Goal: Information Seeking & Learning: Find specific fact

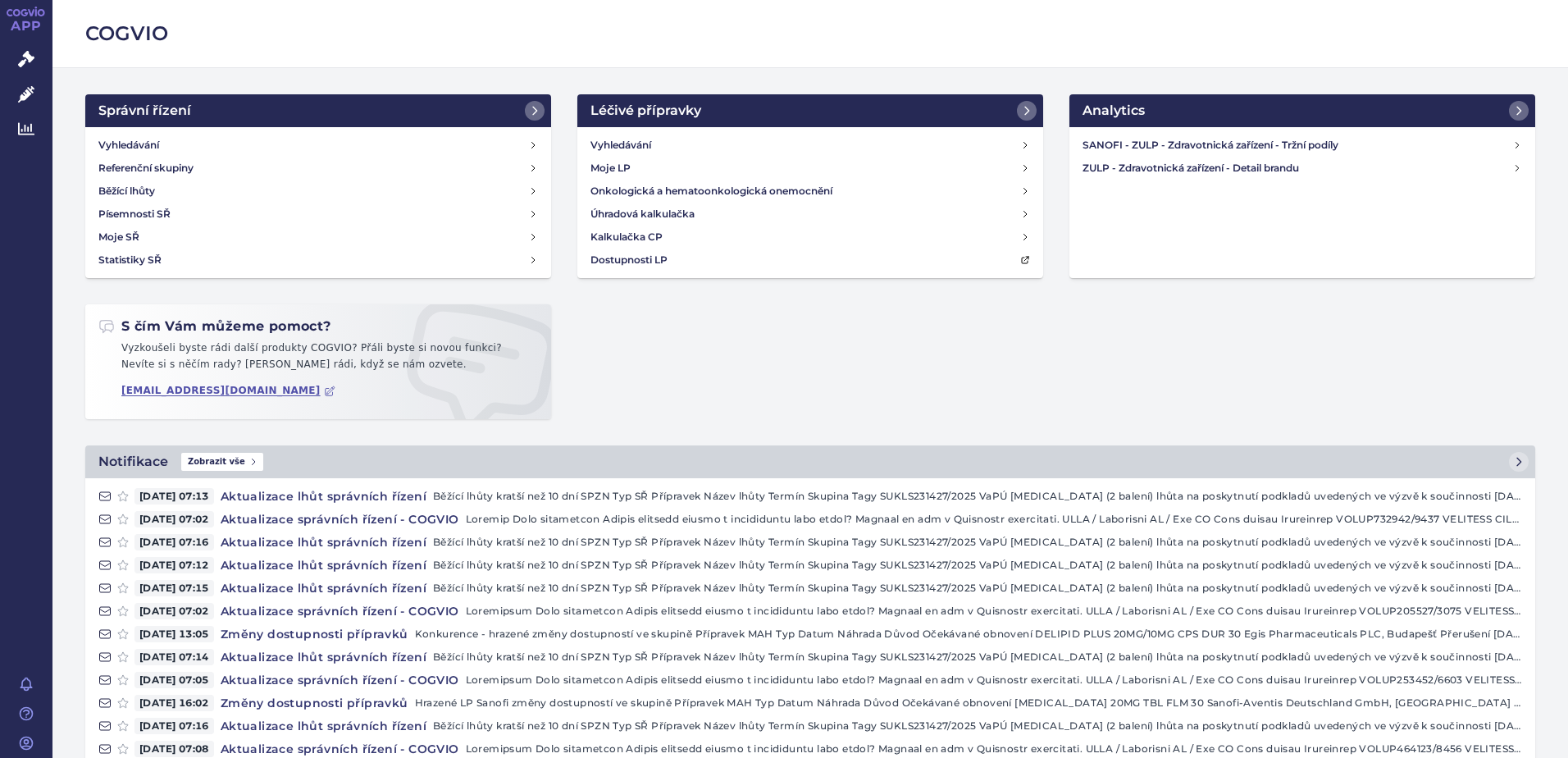
click at [154, 141] on h4 "Vyhledávání" at bounding box center [129, 145] width 61 height 16
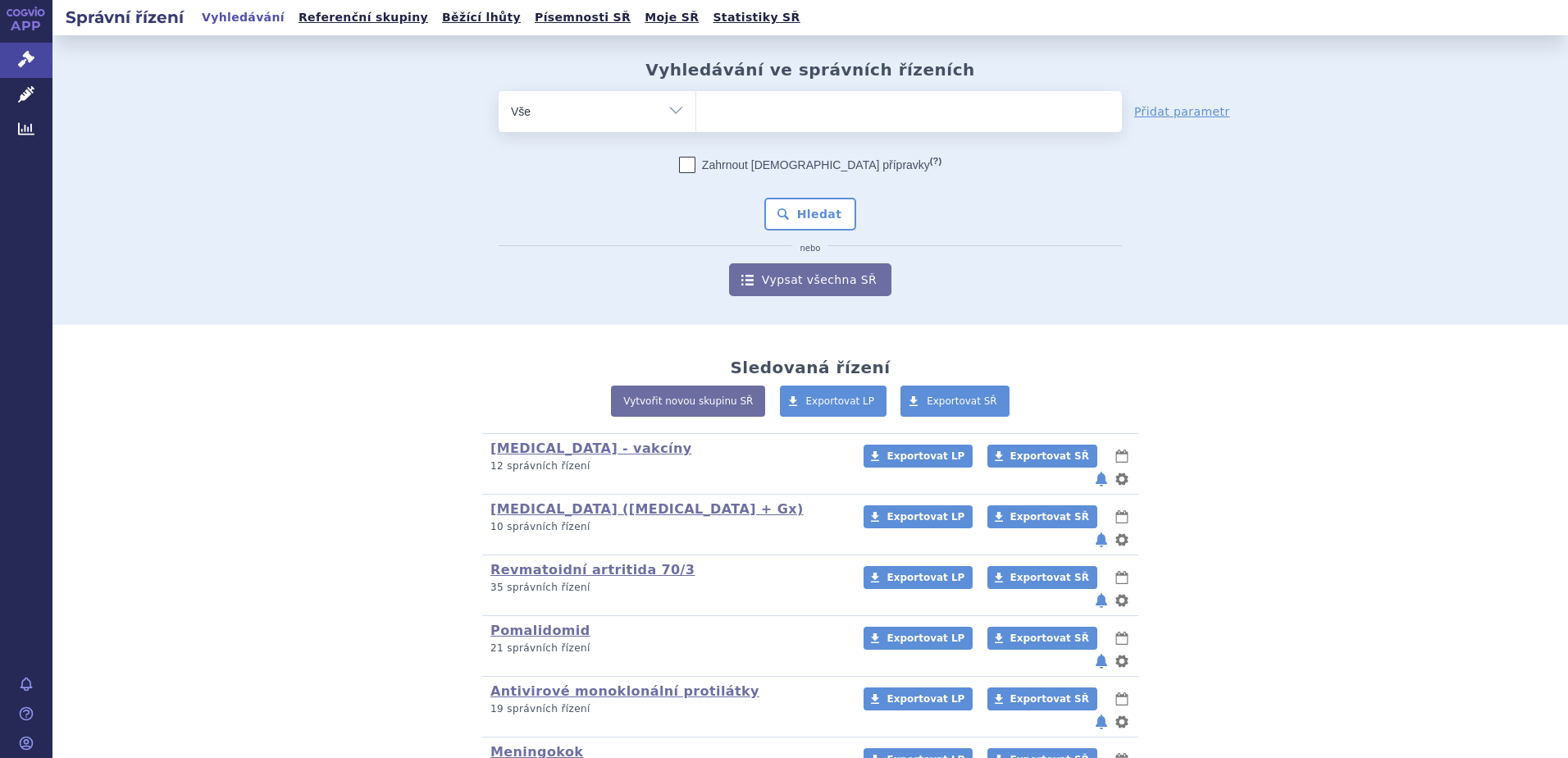
click at [726, 112] on ul at bounding box center [909, 109] width 426 height 34
click at [697, 112] on select at bounding box center [696, 110] width 1 height 41
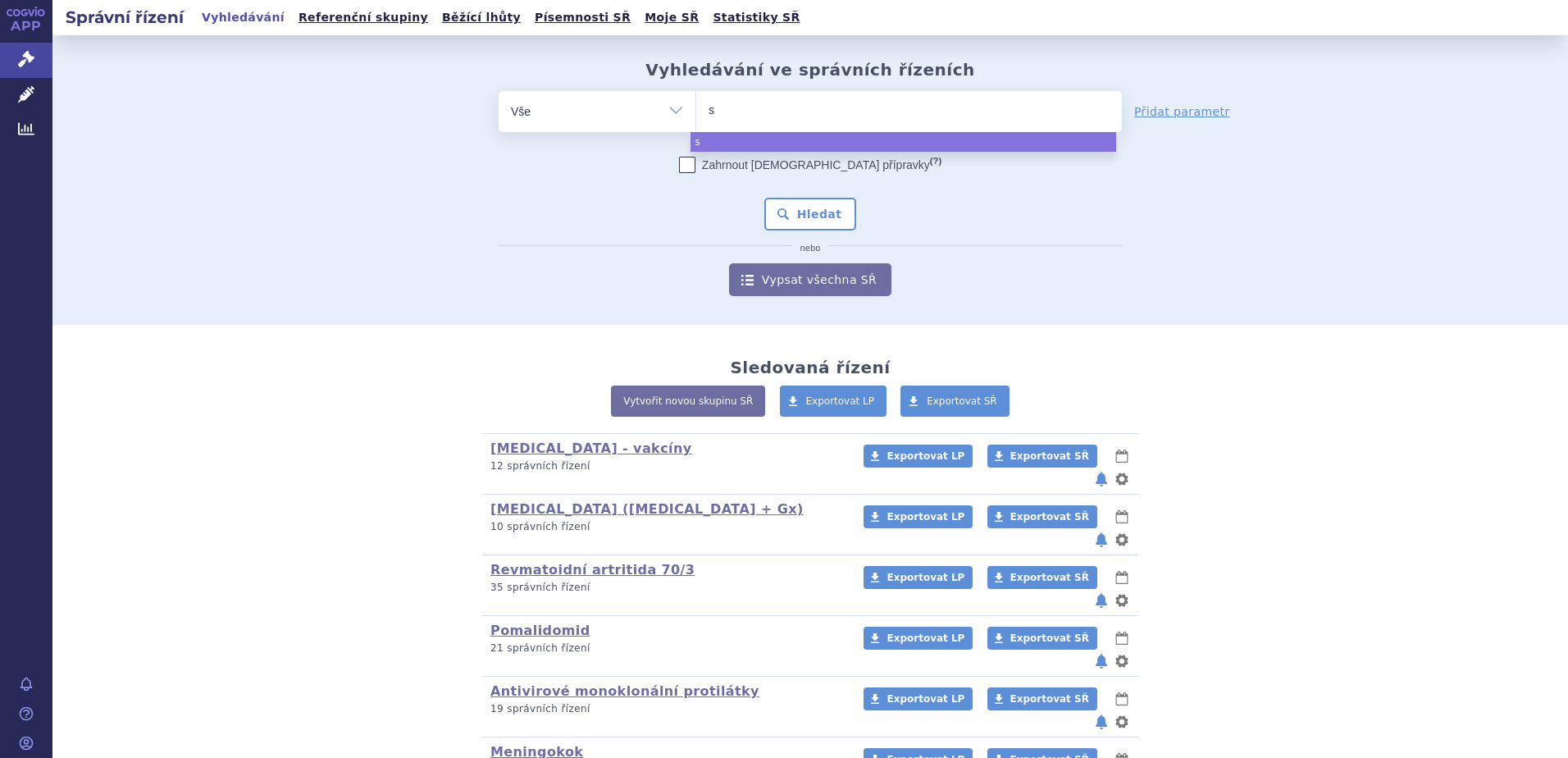
type input "sy"
type input "syna"
type input "synagi"
type input "[MEDICAL_DATA]"
select select "[MEDICAL_DATA]"
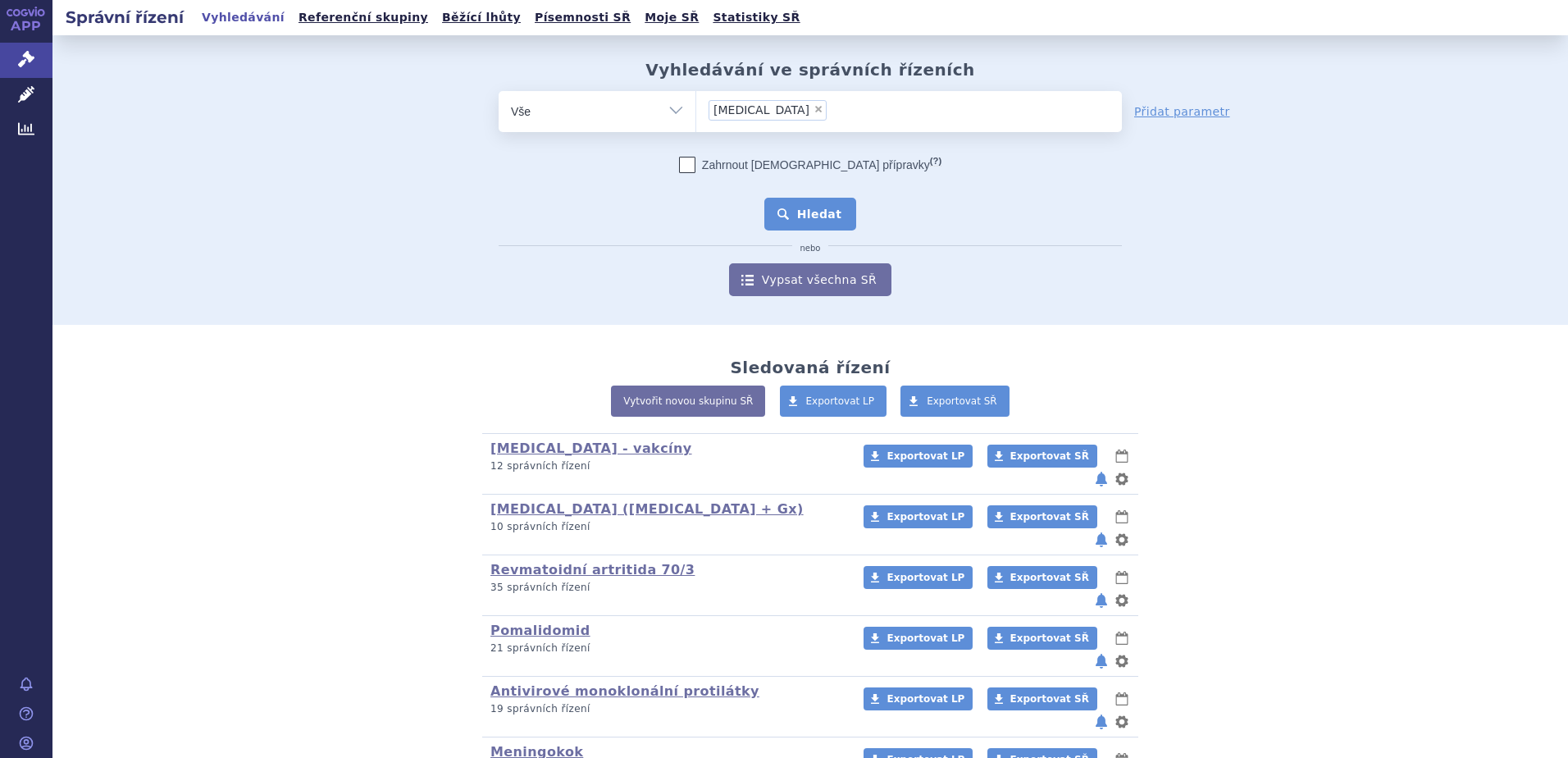
click at [791, 214] on button "Hledat" at bounding box center [810, 214] width 92 height 32
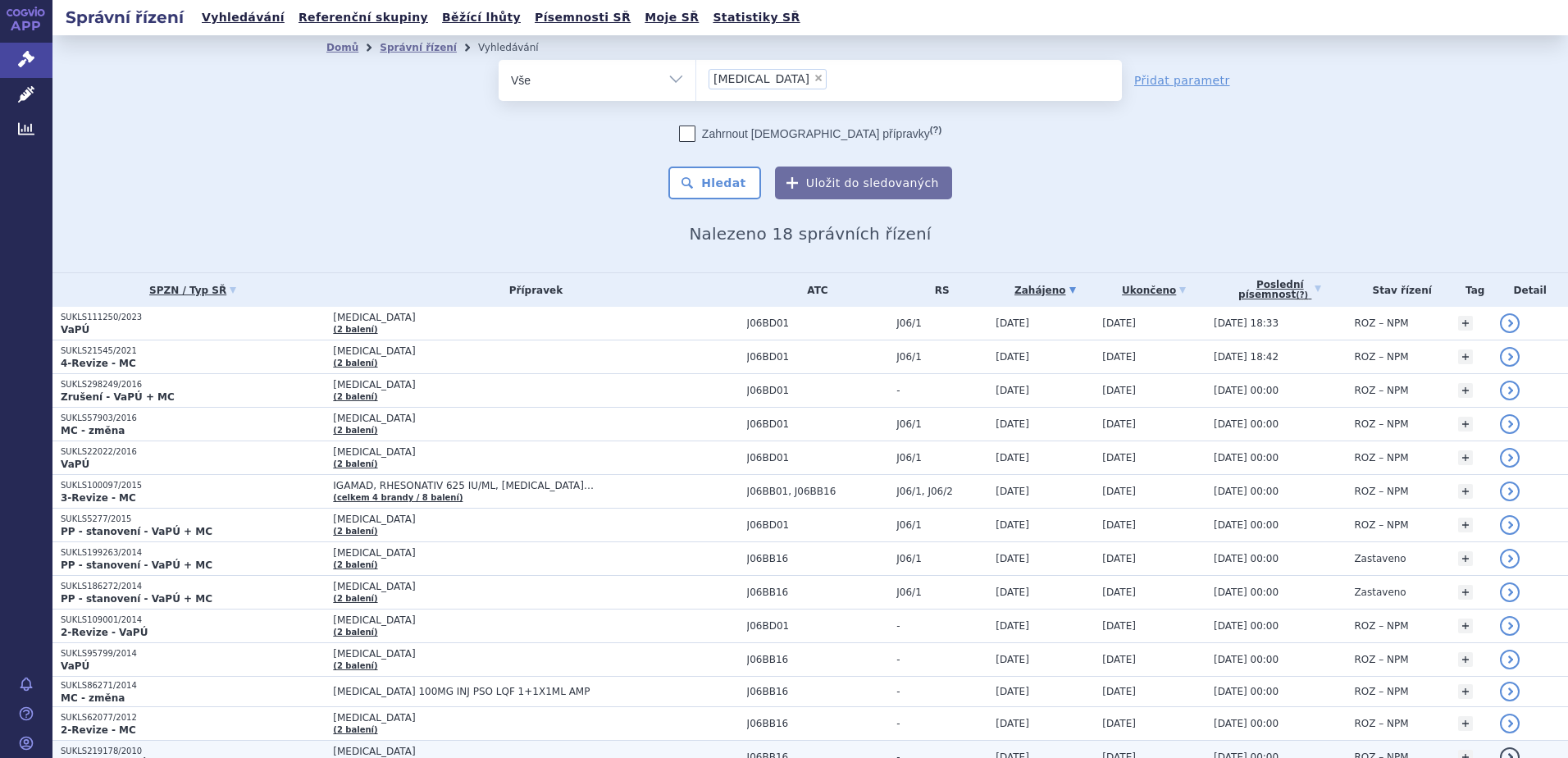
scroll to position [213, 0]
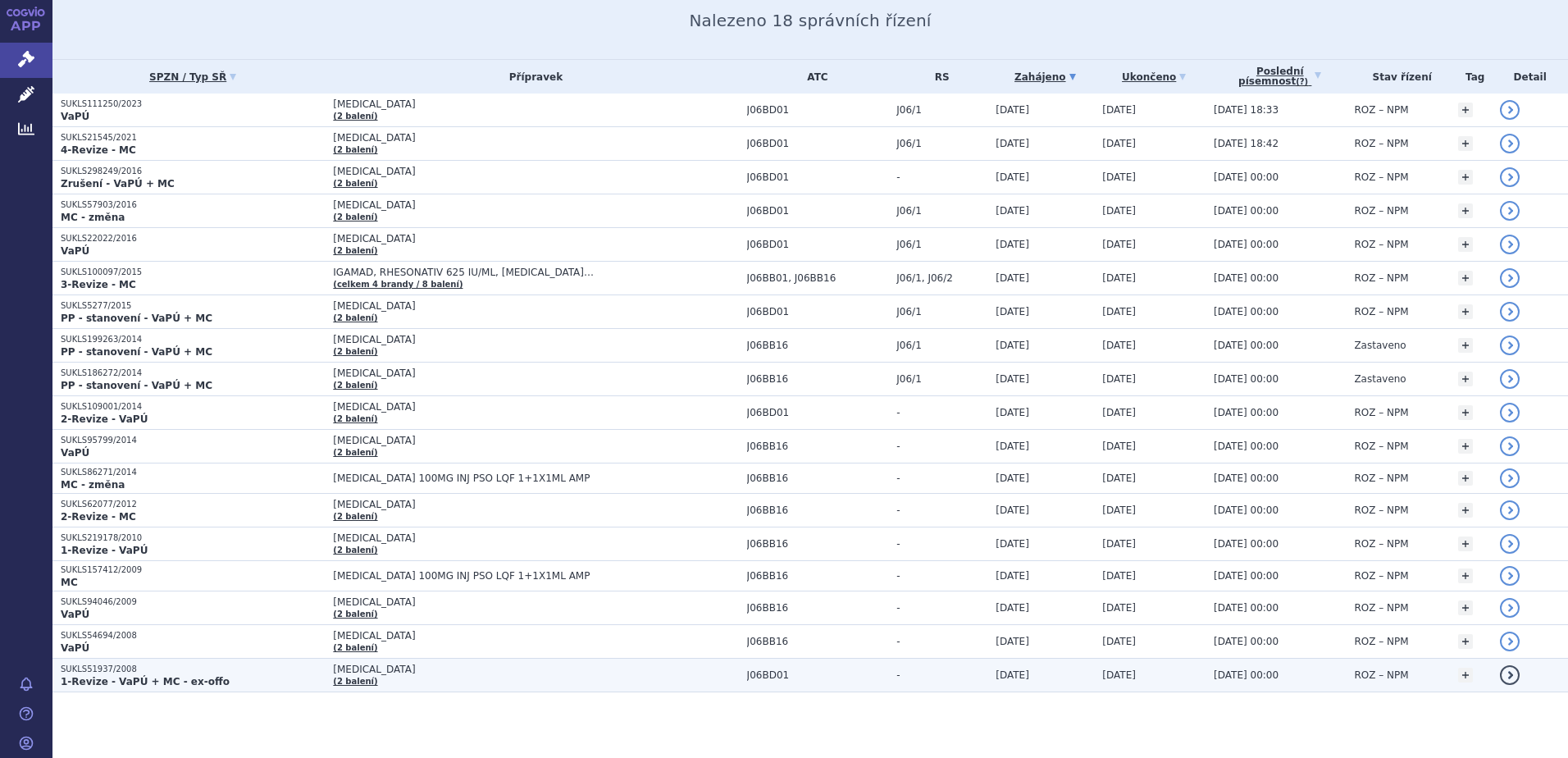
click at [127, 680] on strong "1-Revize - VaPÚ + MC - ex-offo" at bounding box center [145, 682] width 169 height 11
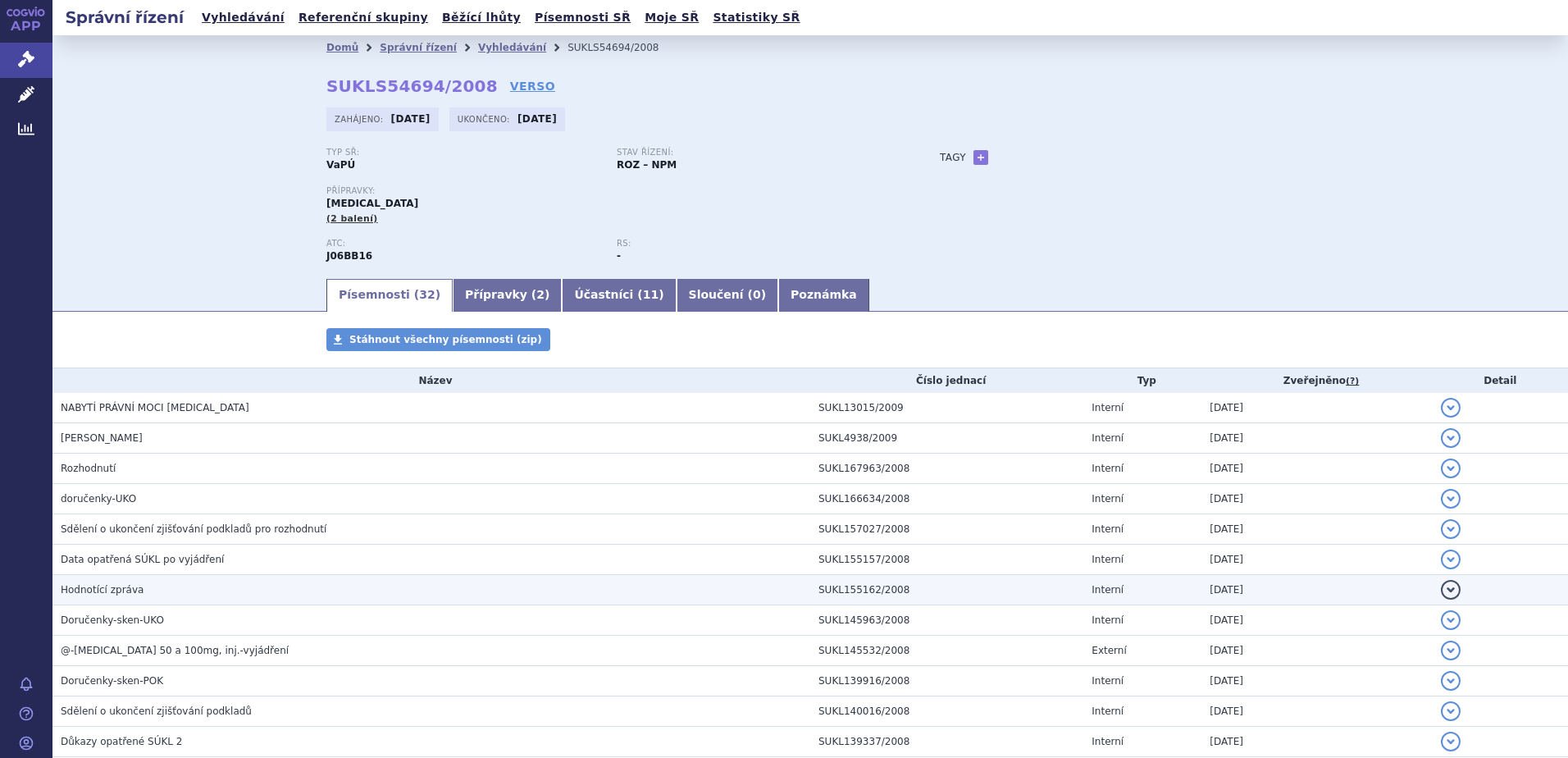
click at [171, 580] on td "Hodnotící zpráva" at bounding box center [431, 590] width 758 height 30
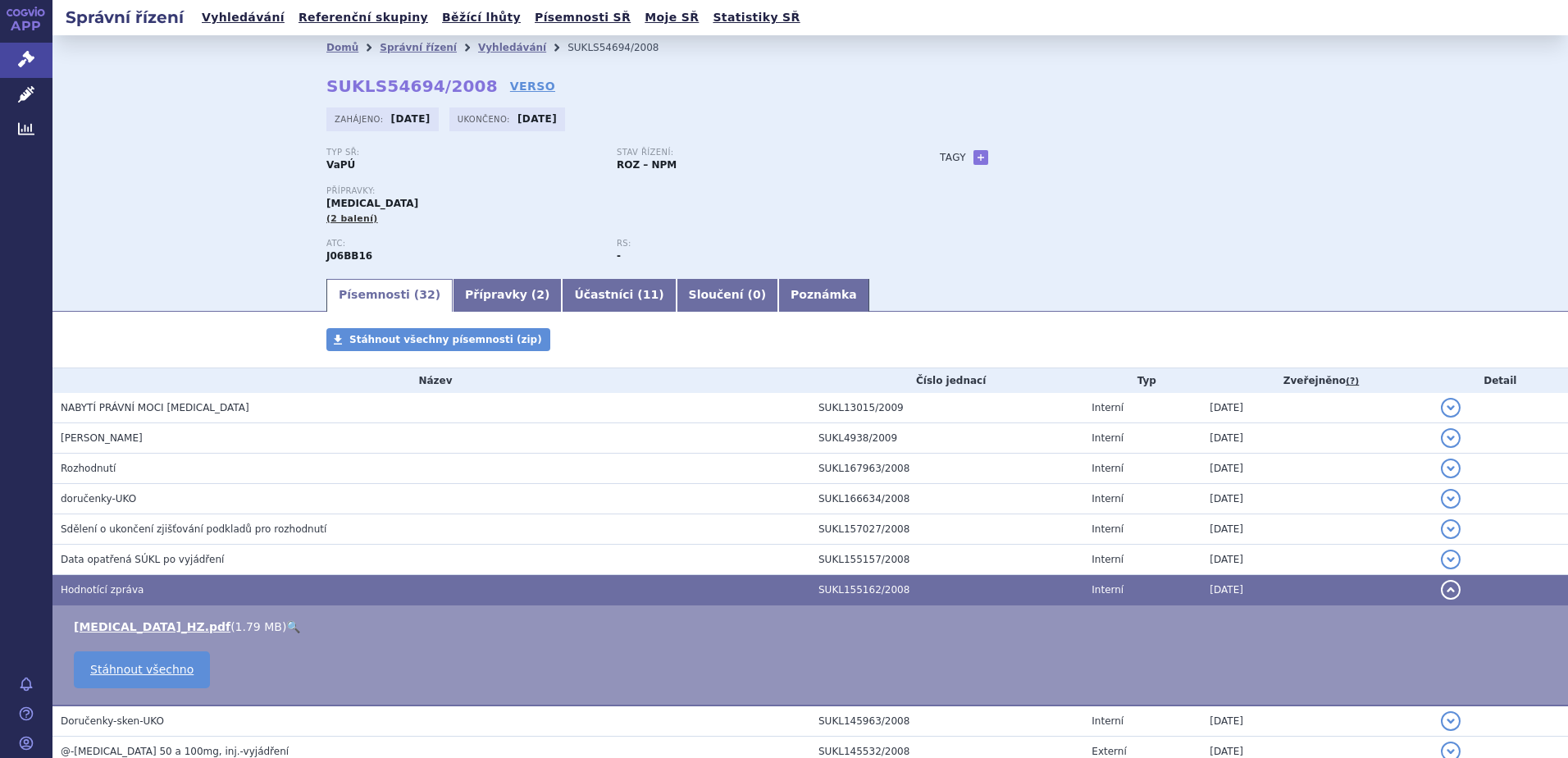
click at [287, 628] on link "🔍" at bounding box center [293, 627] width 14 height 13
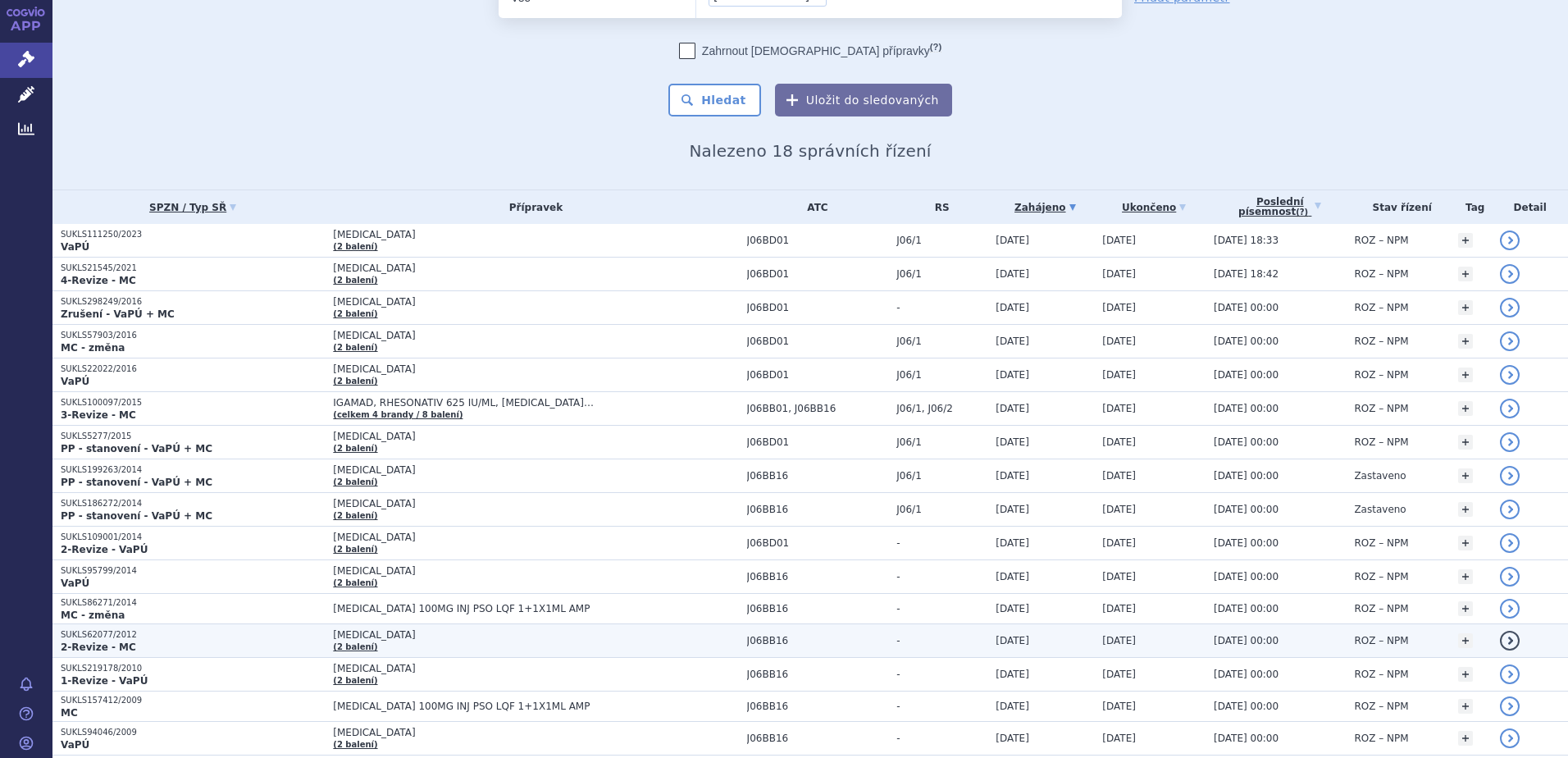
scroll to position [213, 0]
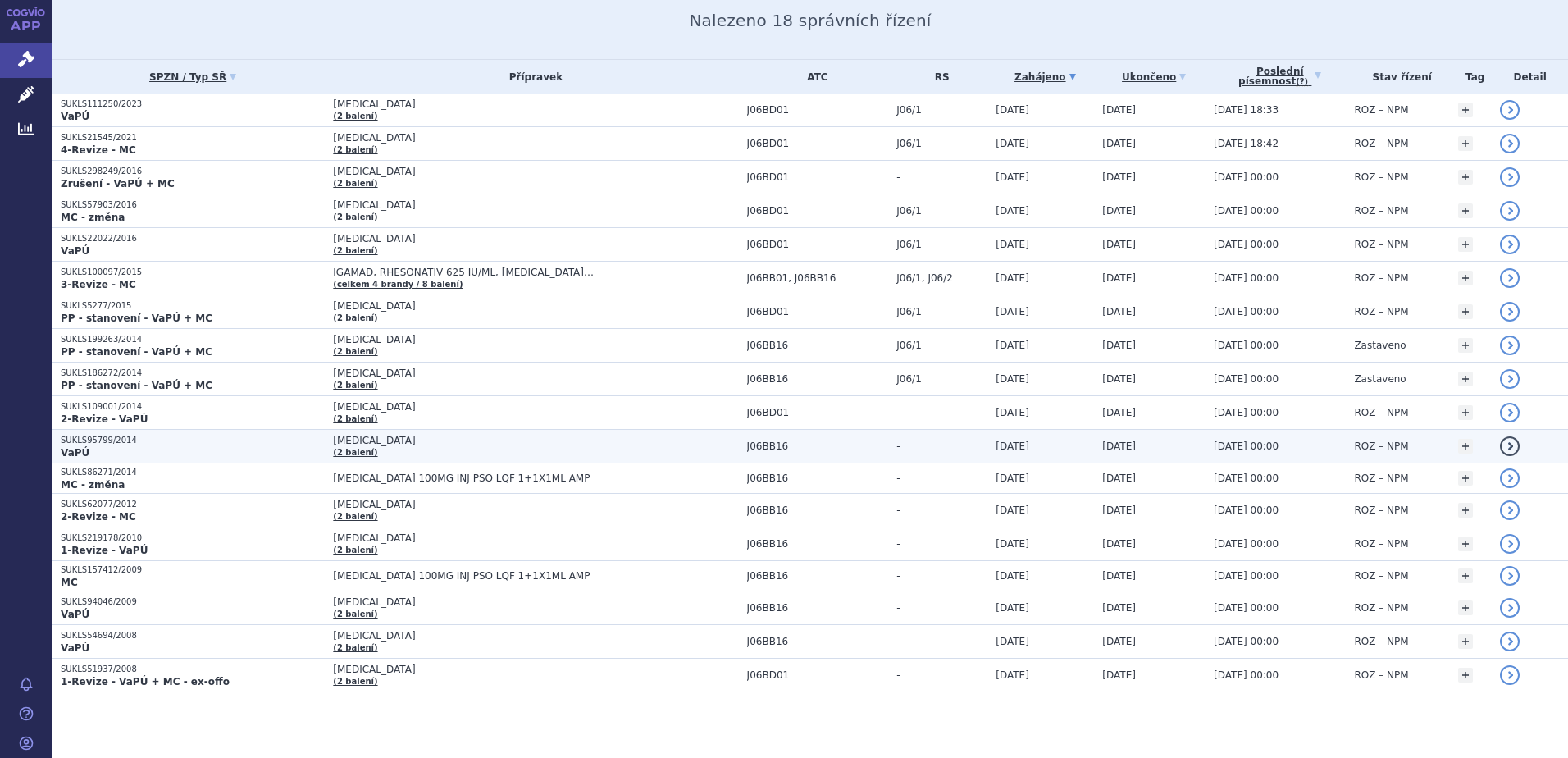
click at [211, 449] on p "VaPÚ" at bounding box center [192, 453] width 264 height 13
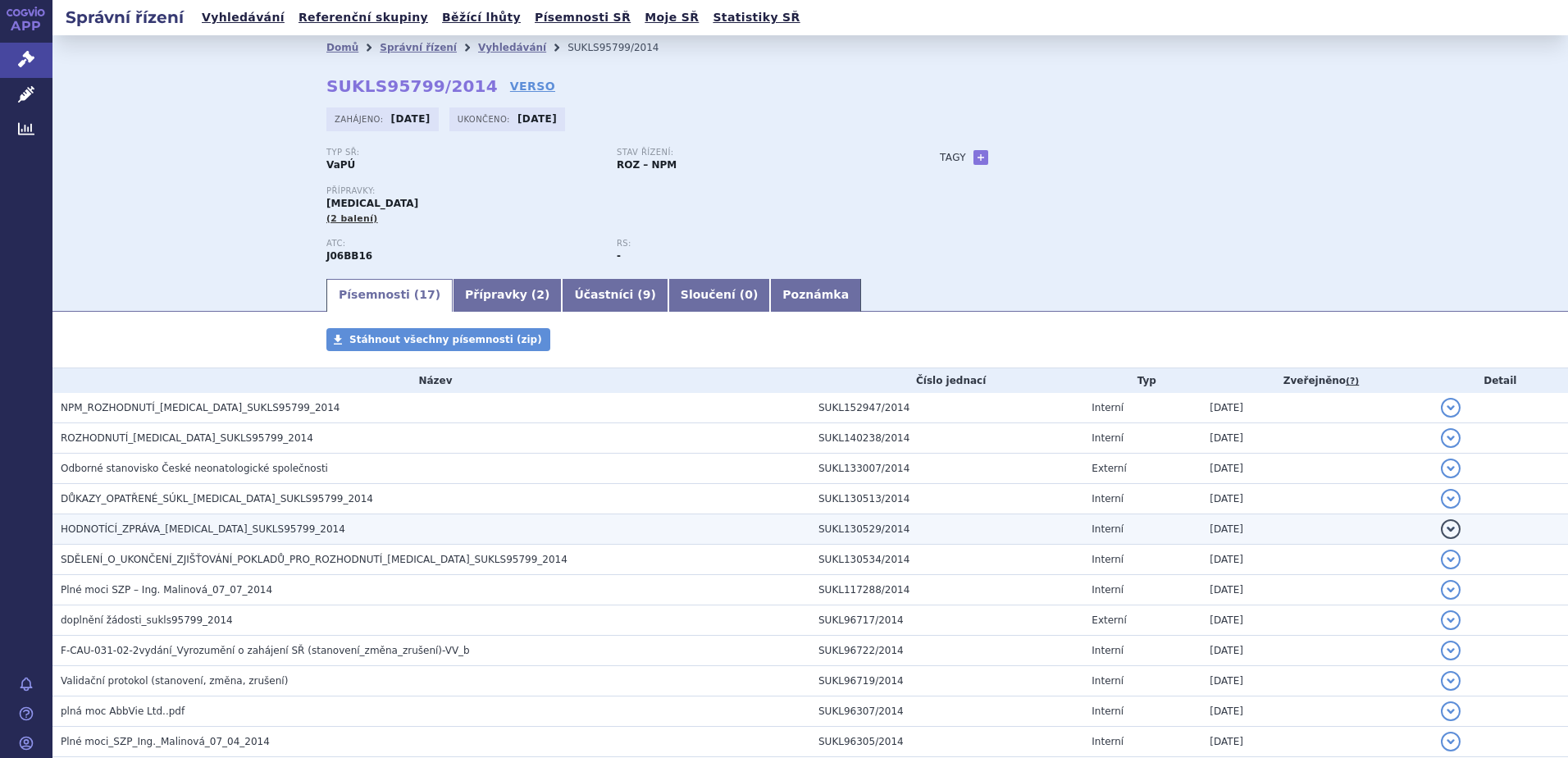
click at [162, 525] on span "HODNOTÍCÍ_ZPRÁVA_[MEDICAL_DATA]_SUKLS95799_2014" at bounding box center [203, 529] width 285 height 11
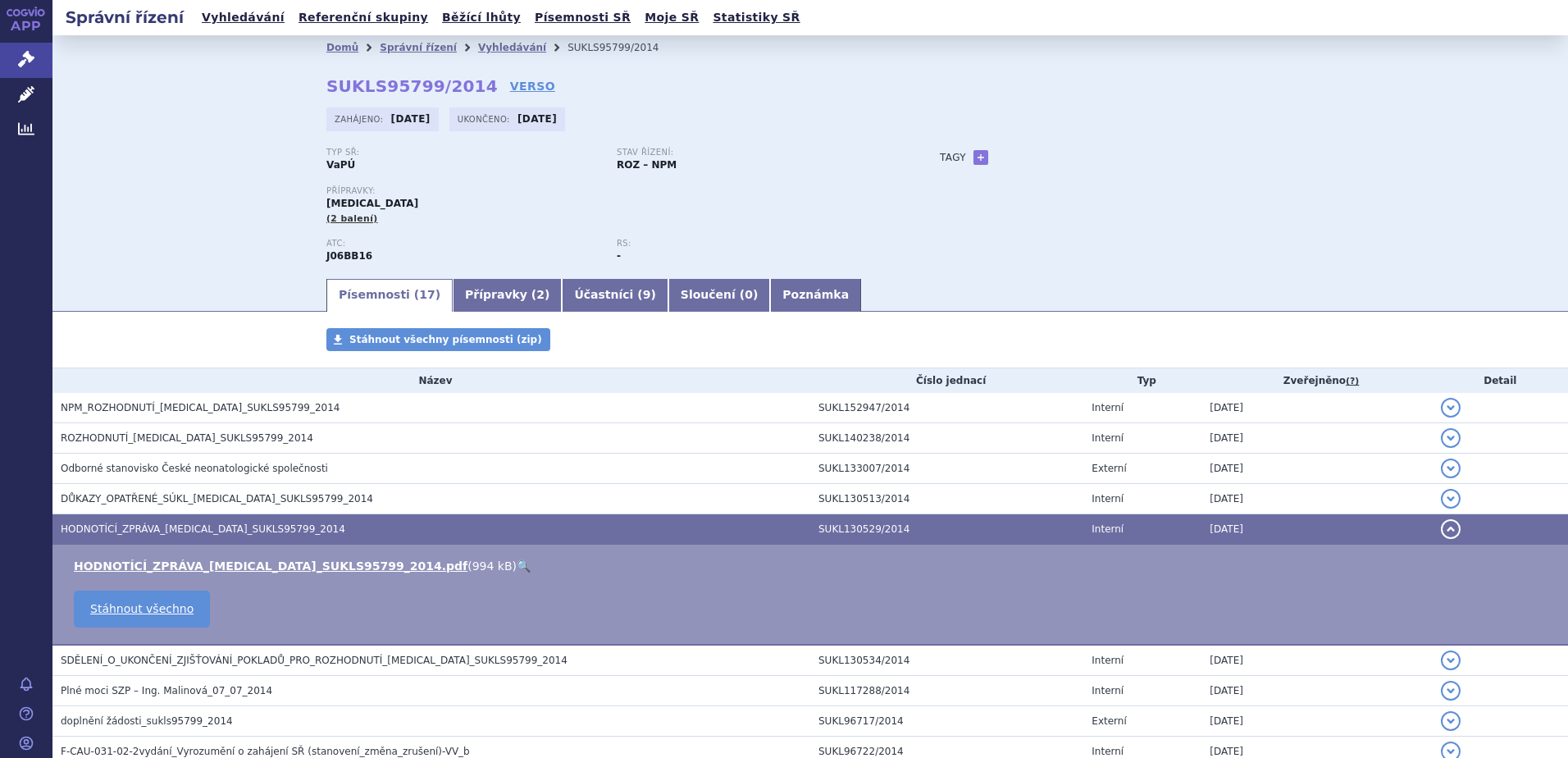
click at [517, 568] on link "🔍" at bounding box center [524, 567] width 14 height 13
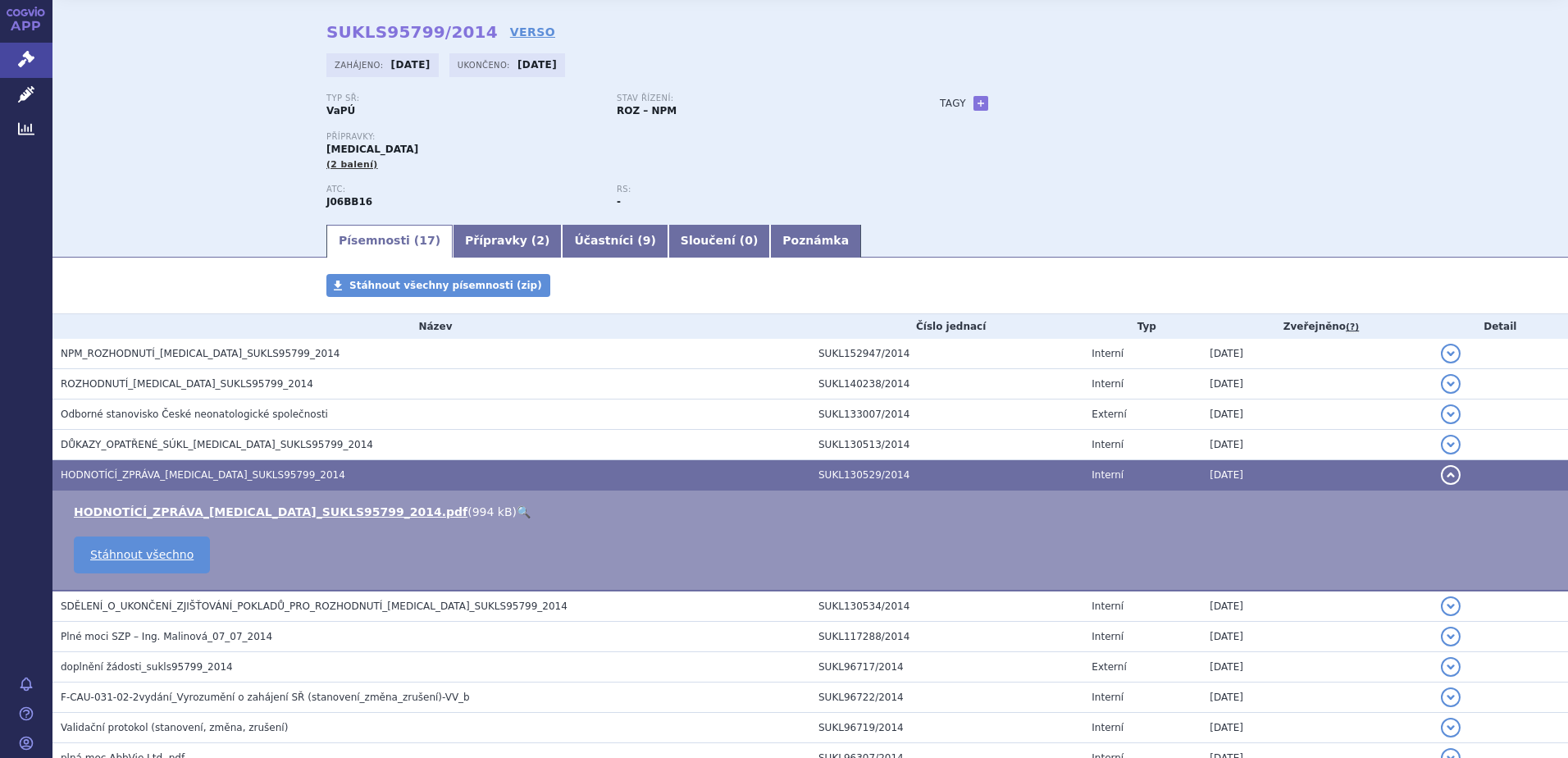
scroll to position [82, 0]
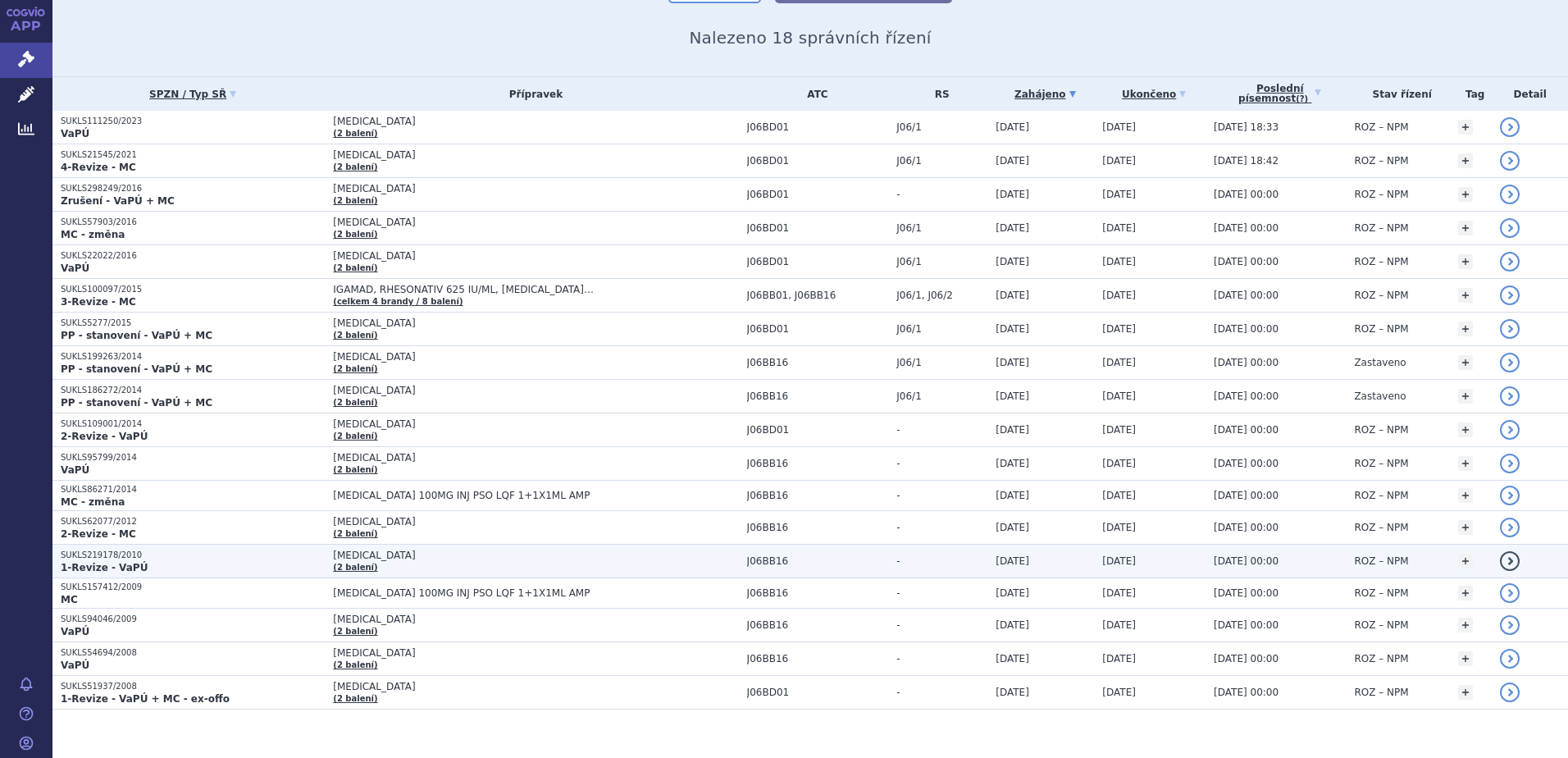
scroll to position [213, 0]
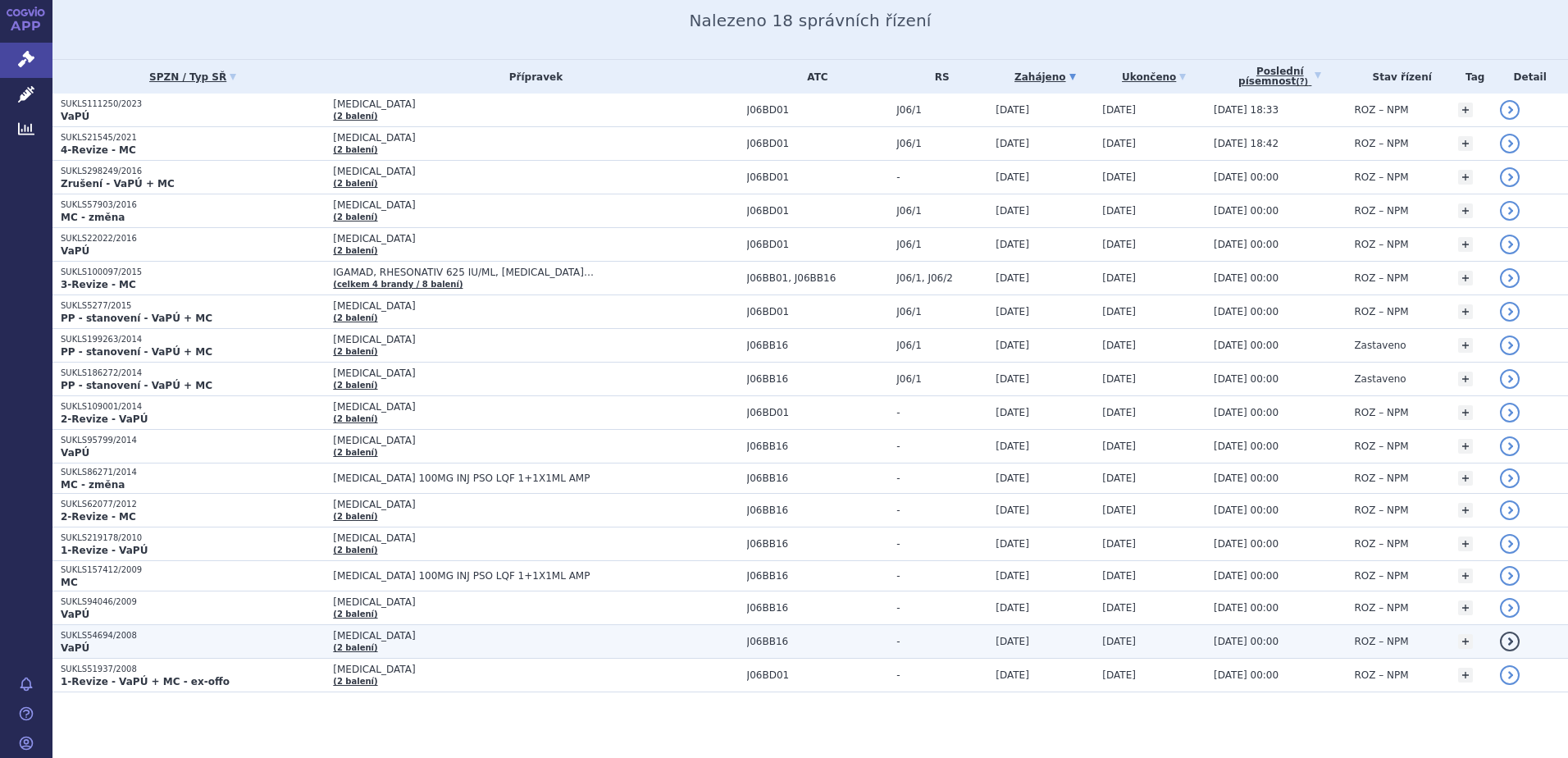
click at [138, 631] on p "SUKLS54694/2008" at bounding box center [192, 636] width 264 height 11
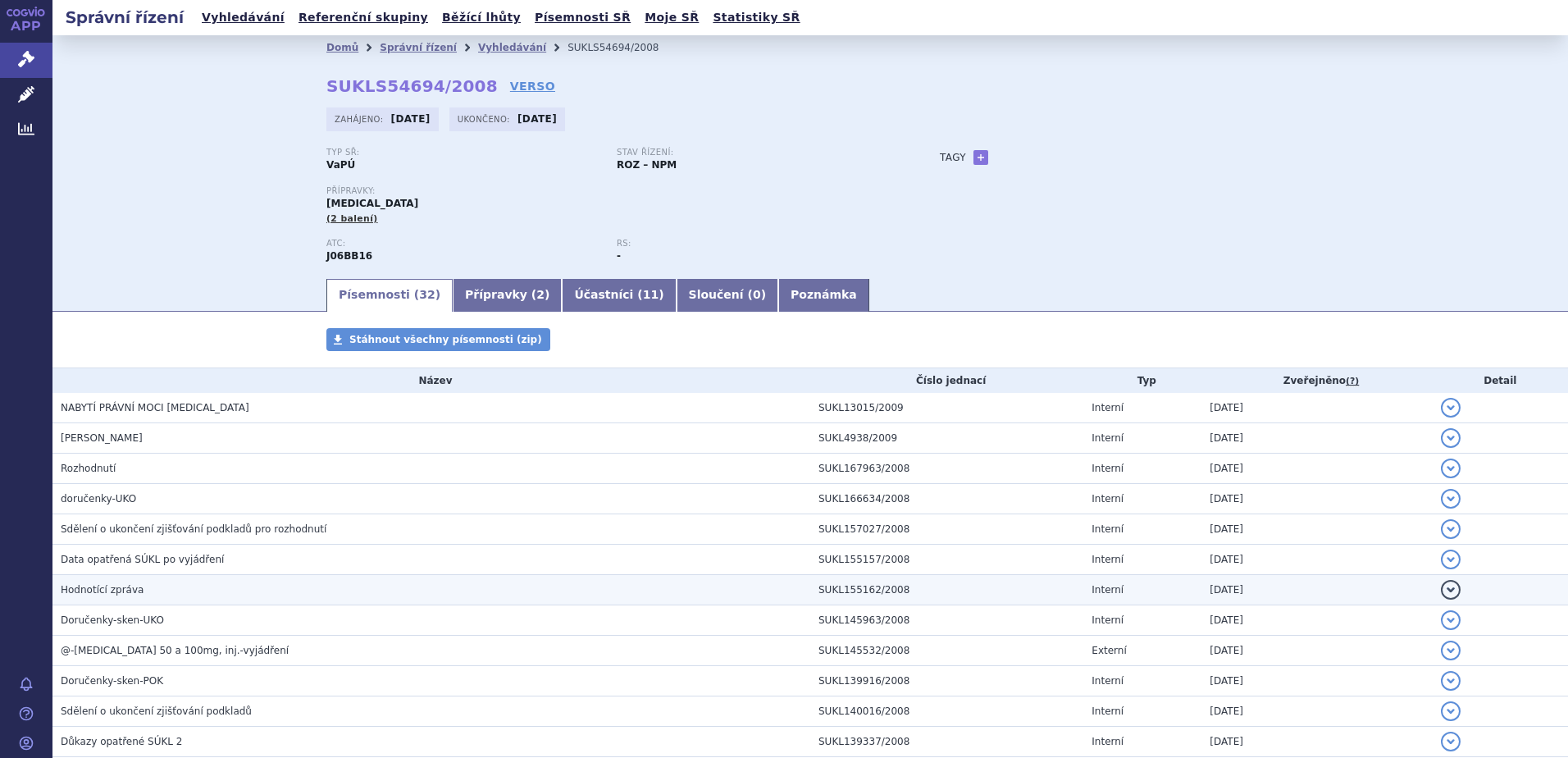
click at [117, 588] on span "Hodnotící zpráva" at bounding box center [102, 589] width 83 height 11
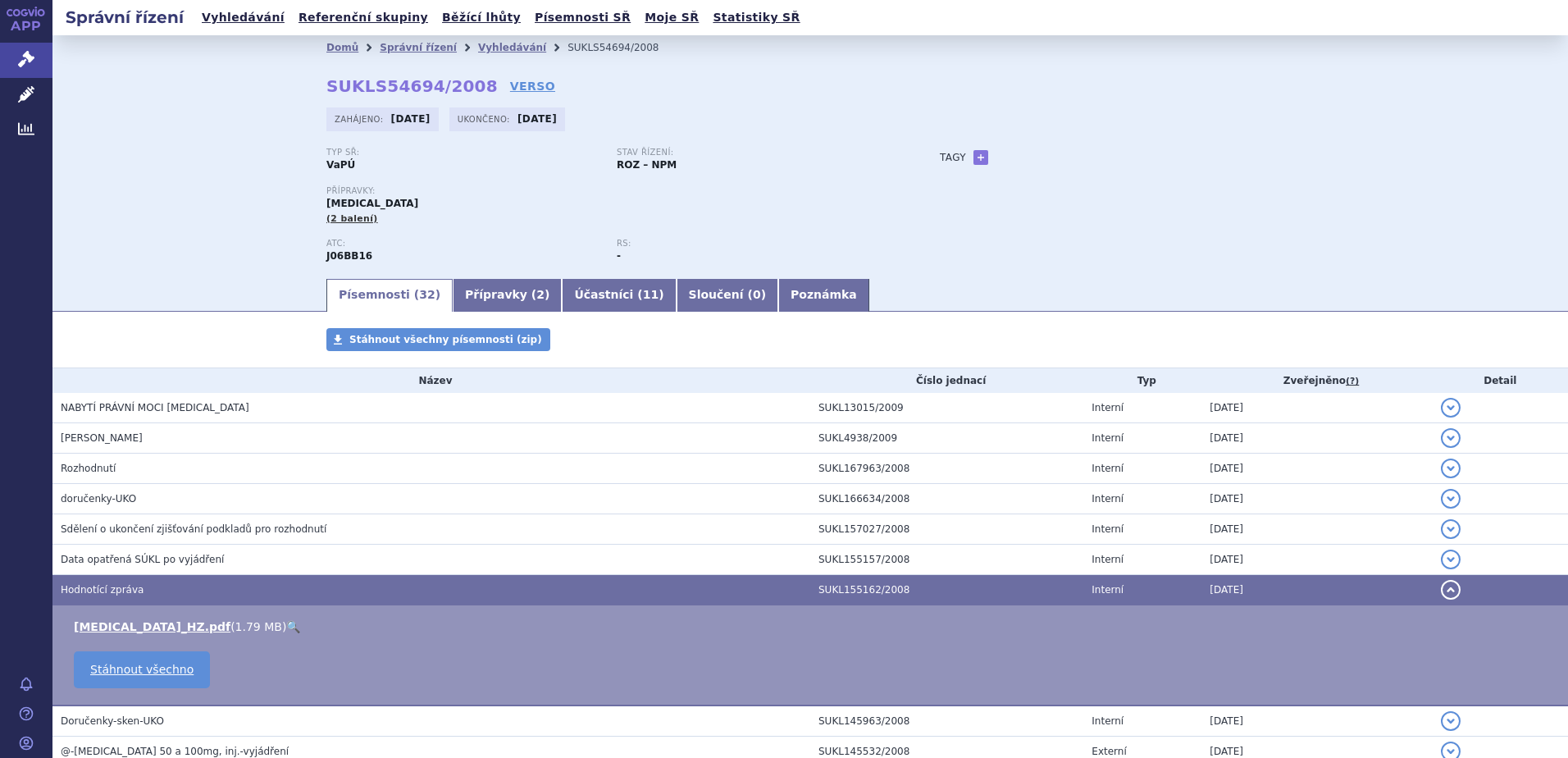
click at [287, 624] on link "🔍" at bounding box center [293, 627] width 14 height 13
